Goal: Find specific page/section

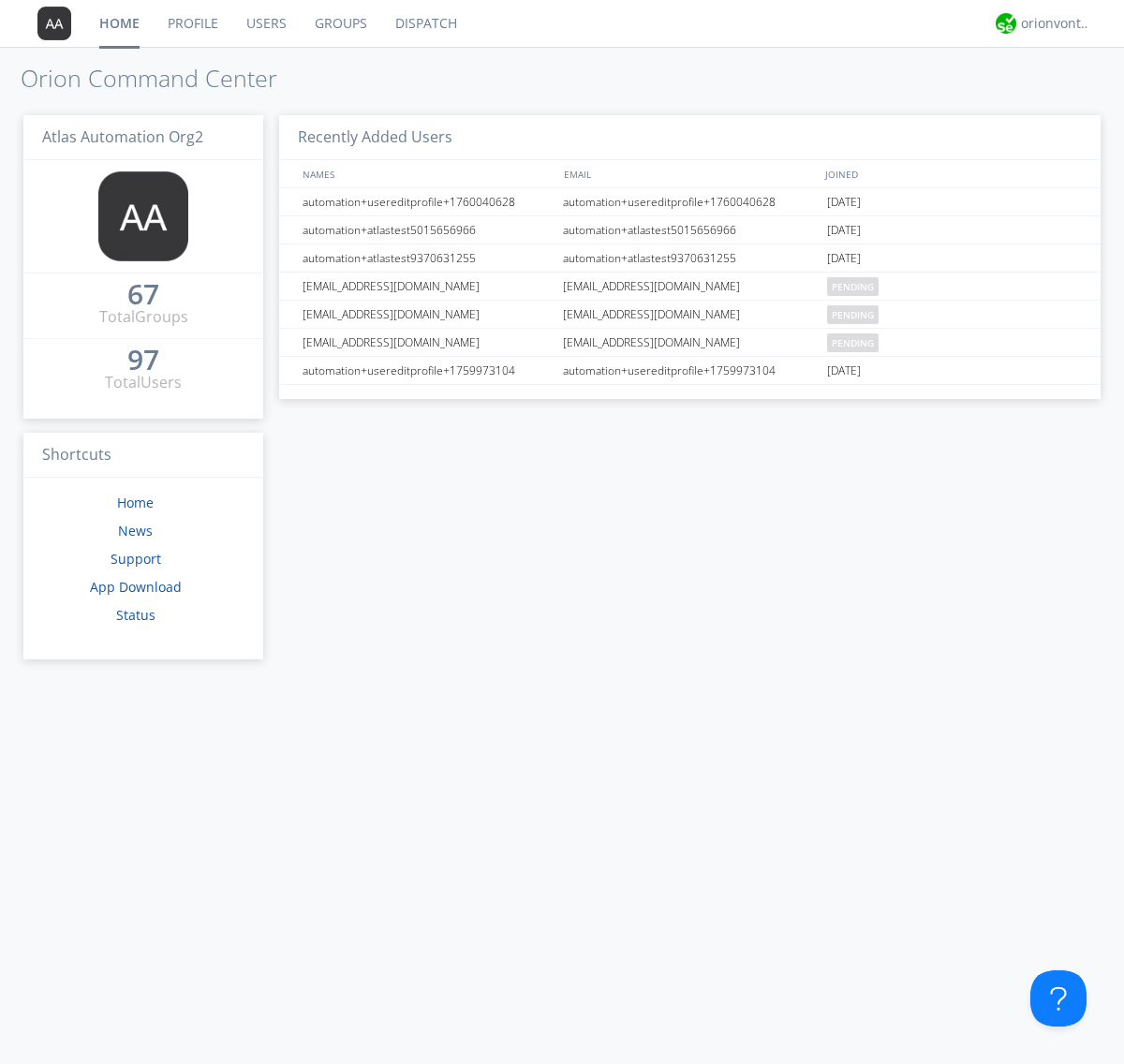
click at [339, 24] on link "Groups" at bounding box center [341, 24] width 81 height 47
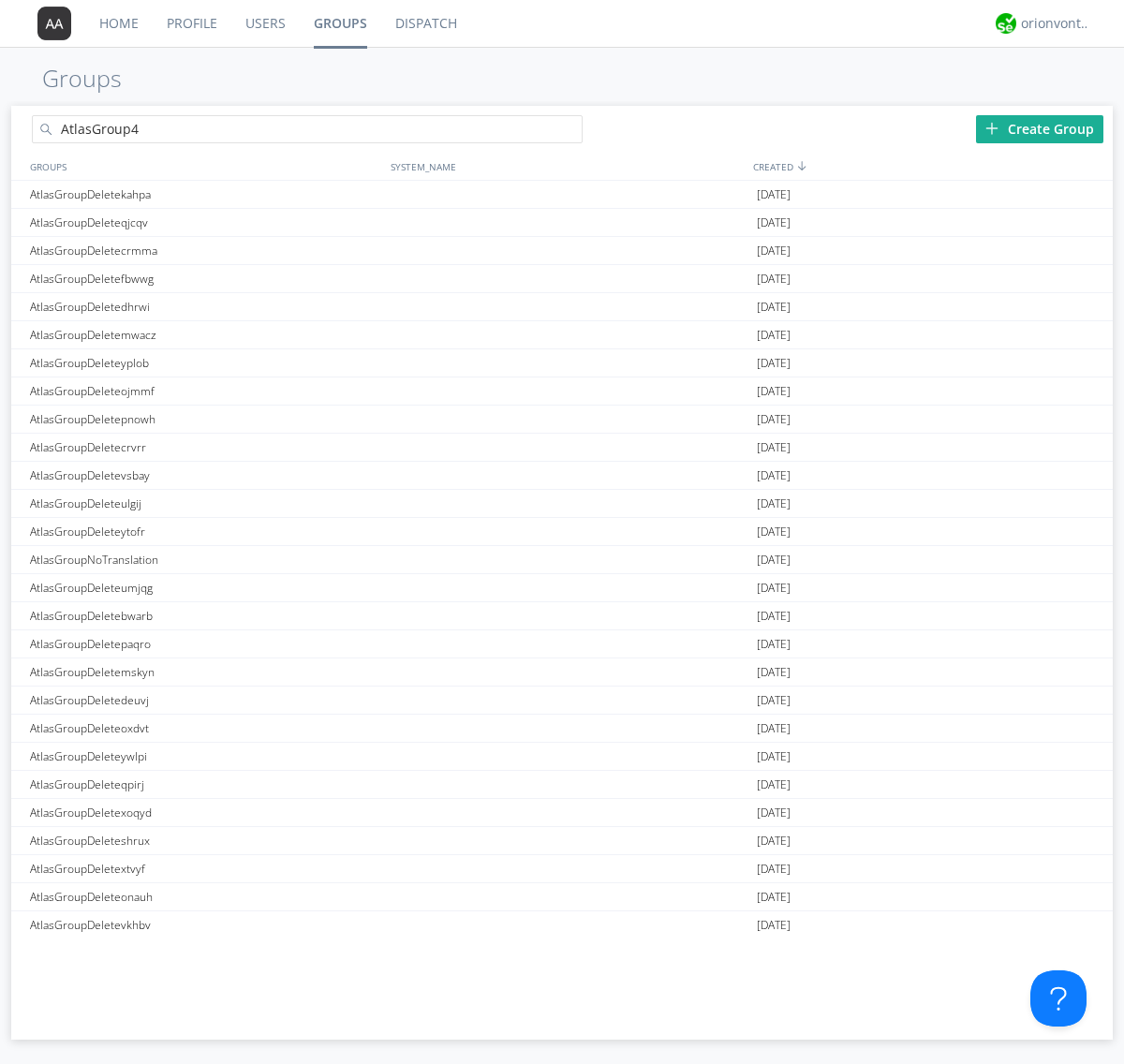
type input "AtlasGroup4"
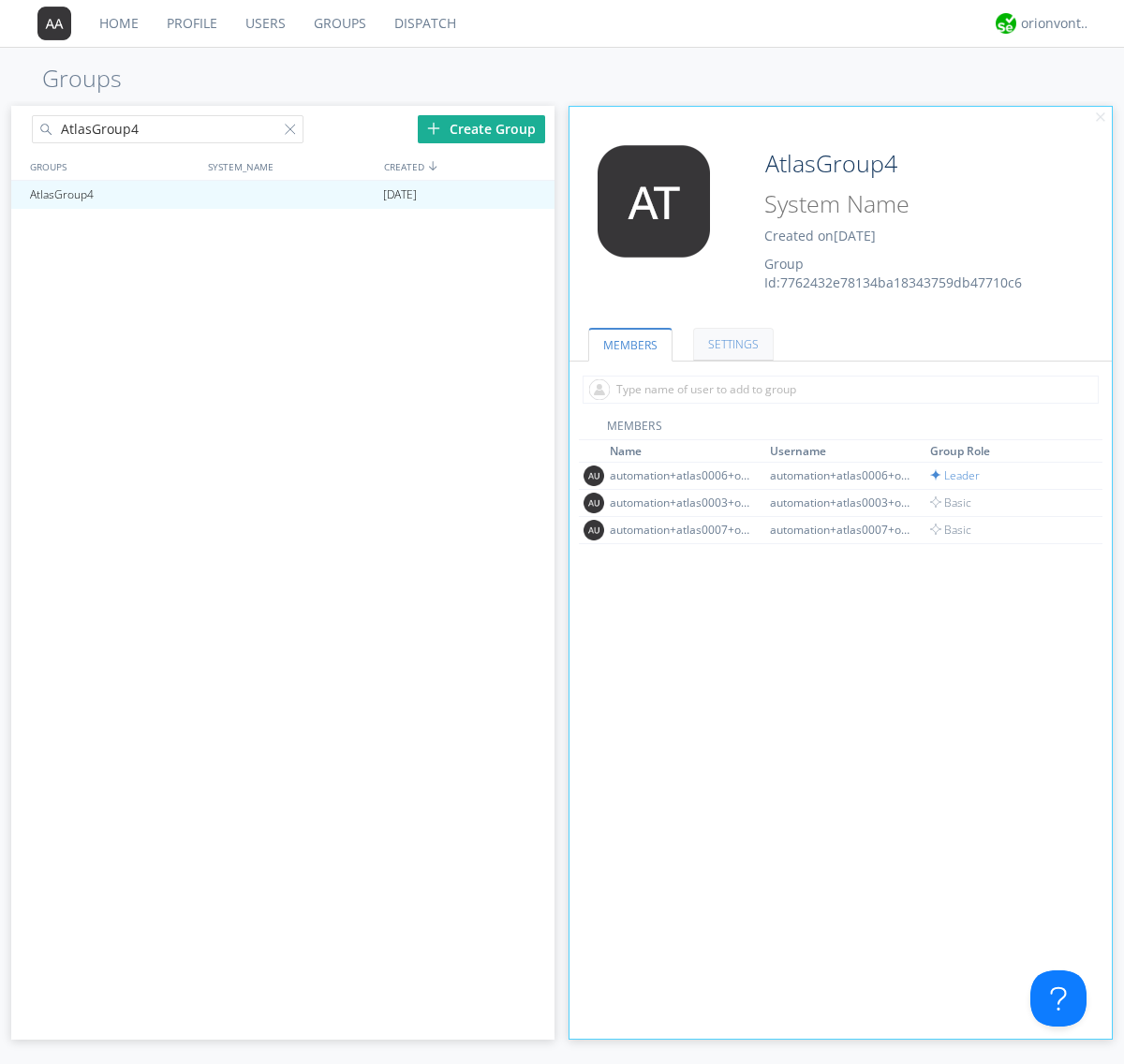
click at [731, 343] on link "SETTINGS" at bounding box center [734, 344] width 81 height 33
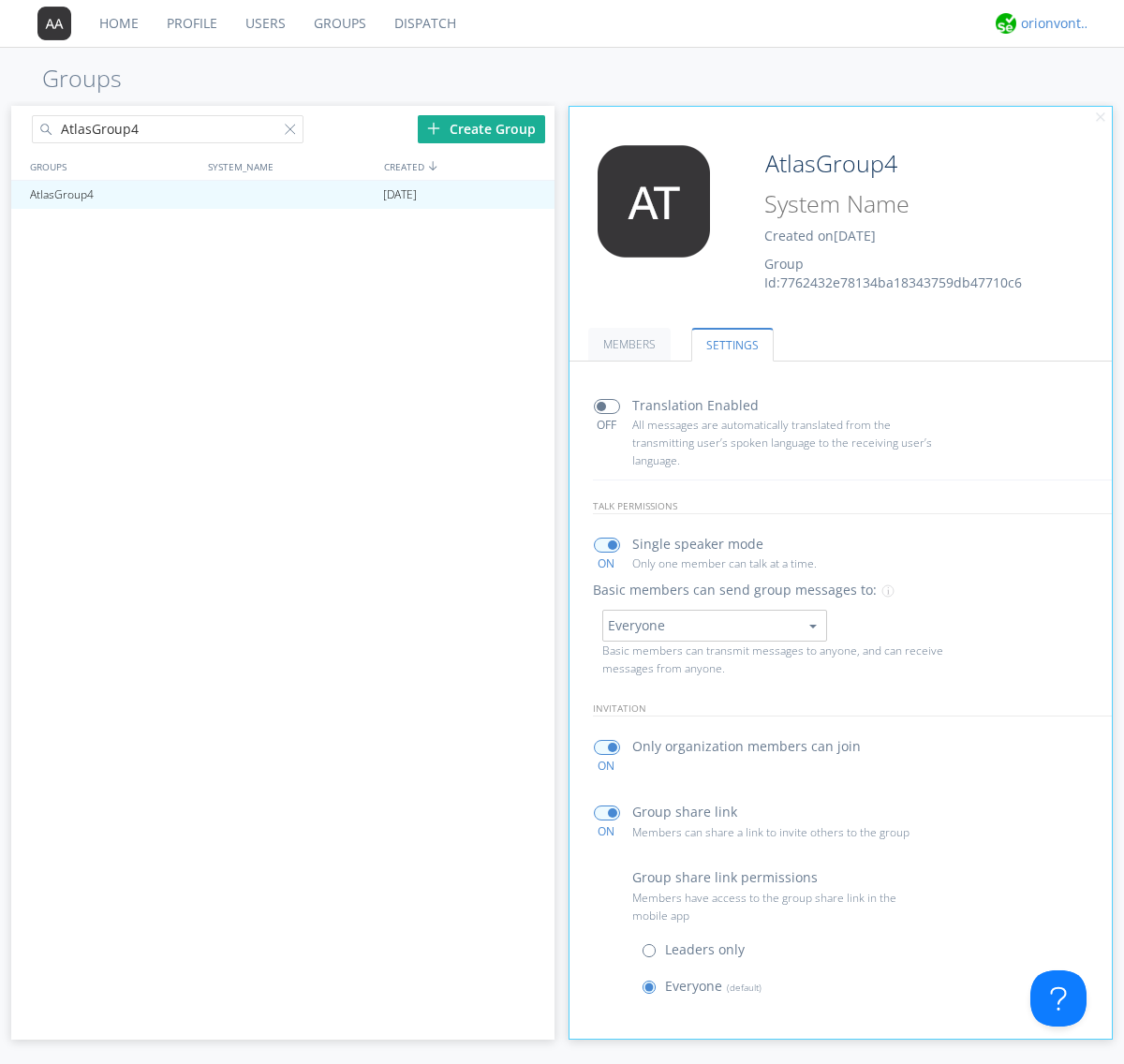
click at [1051, 24] on div "orionvontas+atlas+automation+org2" at bounding box center [1055, 24] width 71 height 19
